Goal: Information Seeking & Learning: Check status

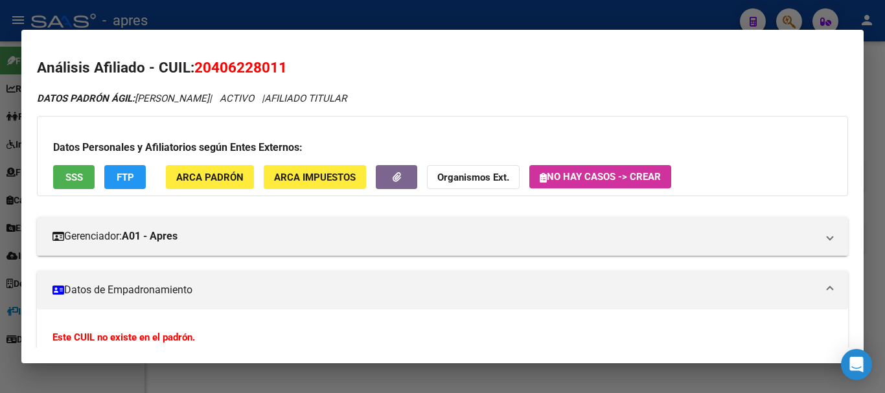
scroll to position [618, 0]
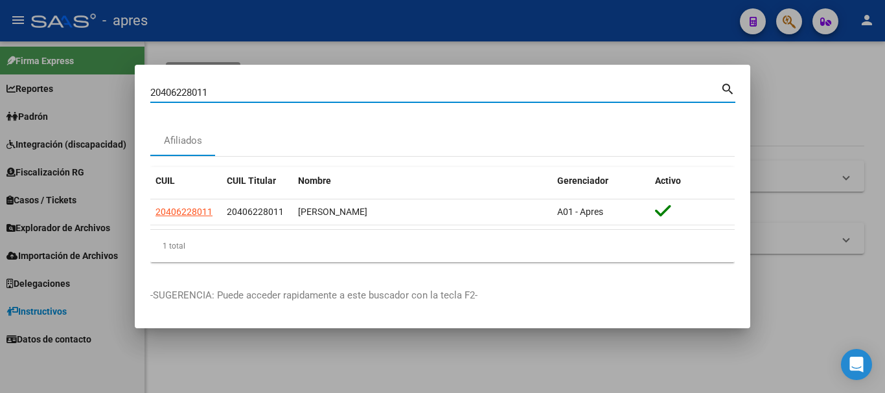
drag, startPoint x: 225, startPoint y: 96, endPoint x: 91, endPoint y: 89, distance: 133.6
click at [91, 89] on div "20406228011 Buscar (apellido, dni, cuil, nro traspaso, cuit, obra social) searc…" at bounding box center [442, 196] width 885 height 393
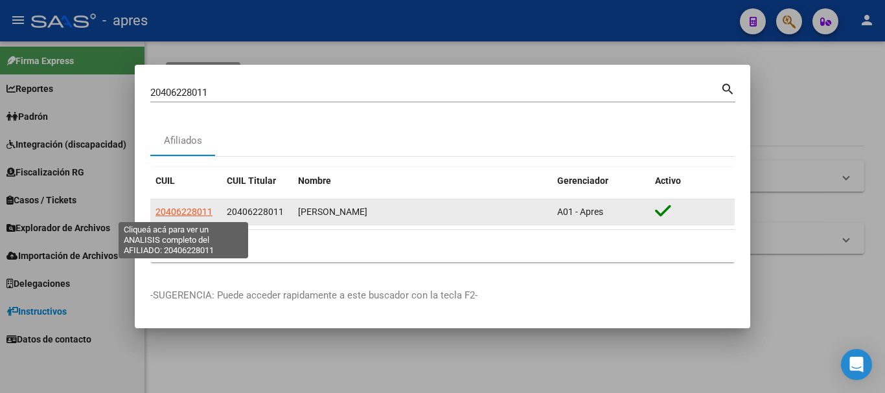
click at [194, 211] on span "20406228011" at bounding box center [183, 212] width 57 height 10
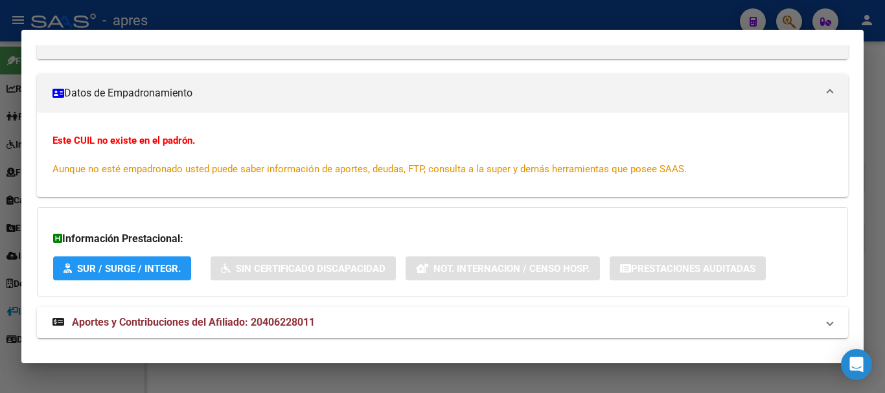
scroll to position [216, 0]
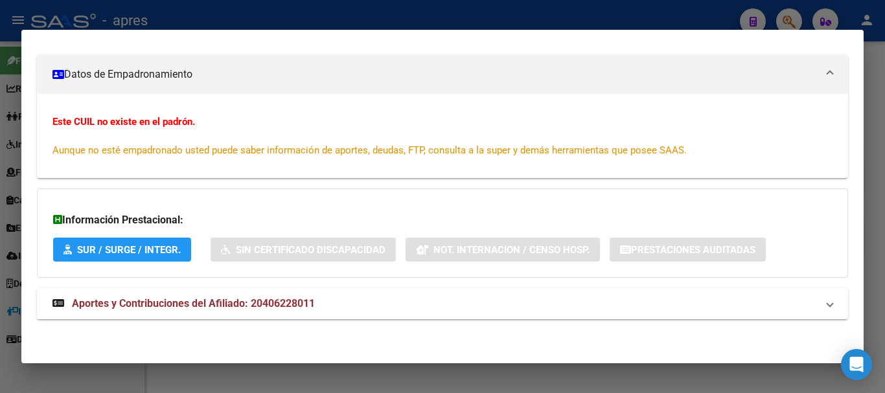
click at [284, 304] on span "Aportes y Contribuciones del Afiliado: 20406228011" at bounding box center [193, 303] width 243 height 12
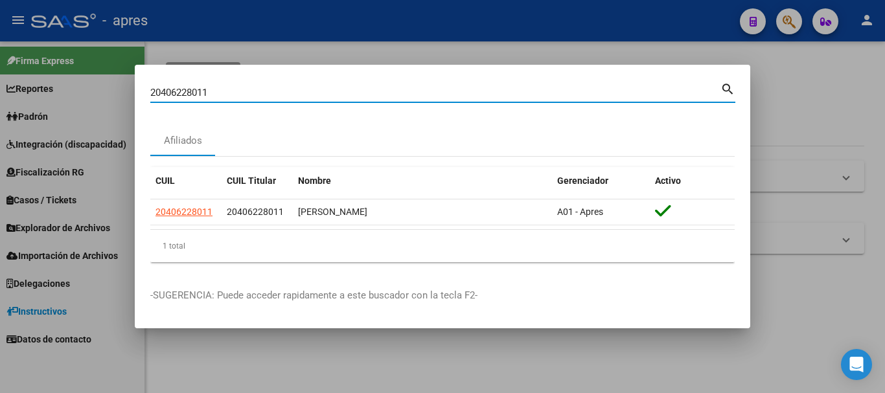
drag, startPoint x: 310, startPoint y: 91, endPoint x: 39, endPoint y: 104, distance: 271.0
click at [39, 104] on div "20406228011 Buscar (apellido, dni, cuil, nro traspaso, cuit, obra social) searc…" at bounding box center [442, 196] width 885 height 393
paste input "7426484485"
type input "27426484485"
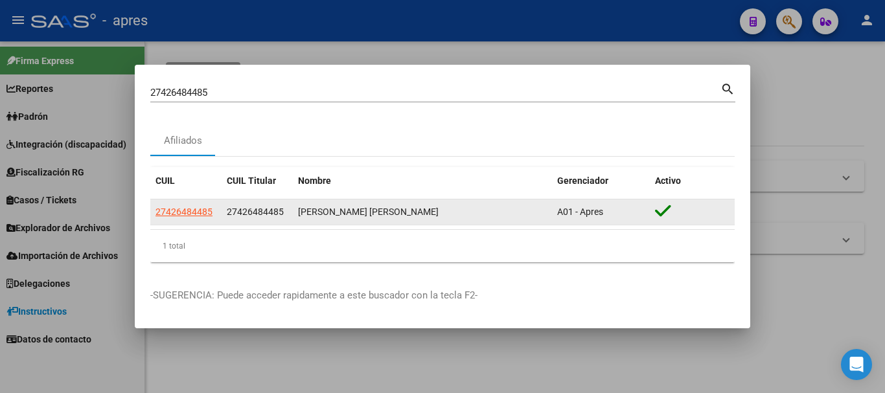
click at [187, 202] on datatable-body-cell "27426484485" at bounding box center [185, 211] width 71 height 25
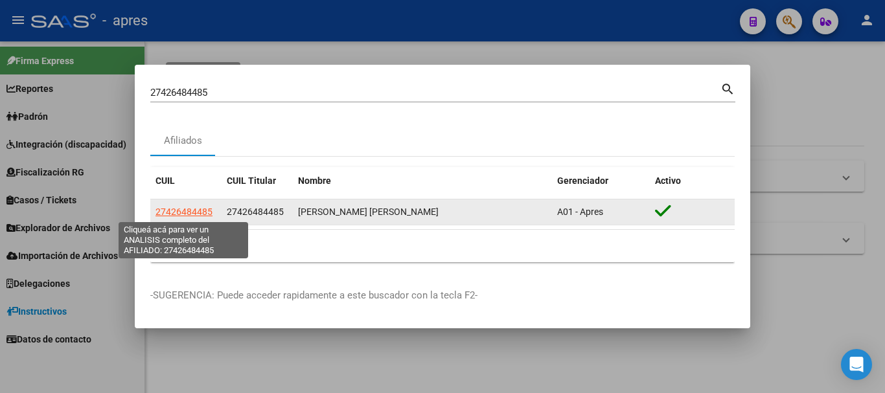
click at [190, 209] on span "27426484485" at bounding box center [183, 212] width 57 height 10
type textarea "27426484485"
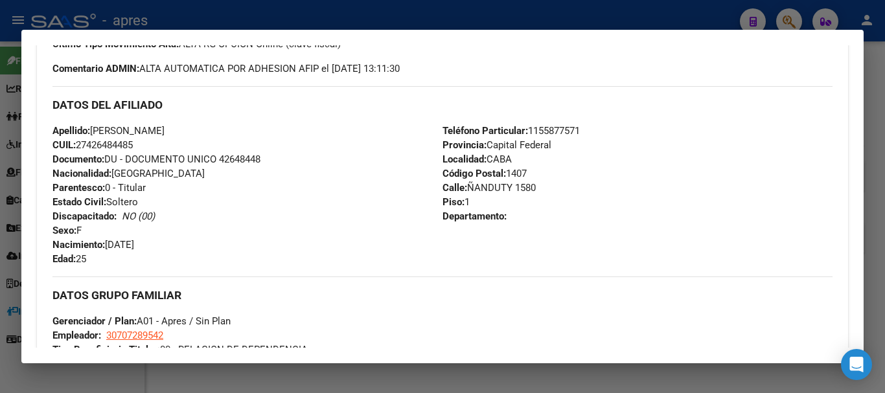
scroll to position [695, 0]
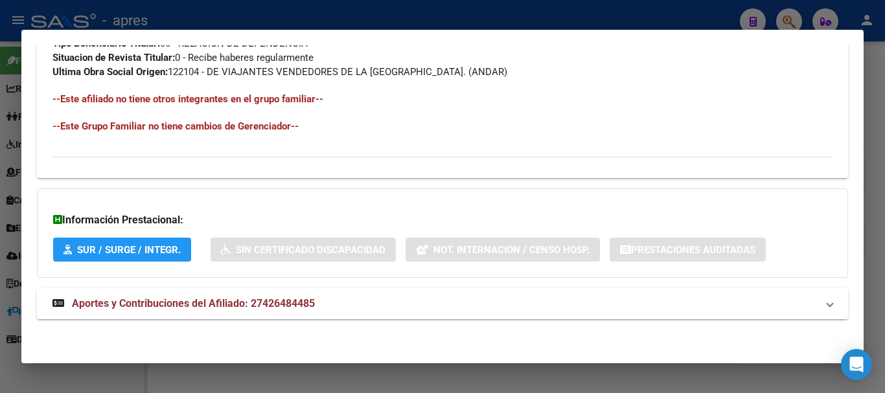
click at [536, 292] on mat-expansion-panel-header "Aportes y Contribuciones del Afiliado: 27426484485" at bounding box center [442, 303] width 811 height 31
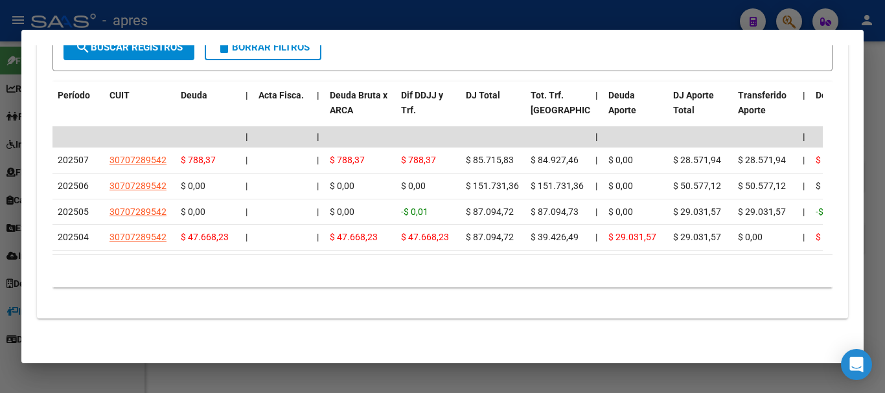
scroll to position [1177, 0]
